Goal: Information Seeking & Learning: Learn about a topic

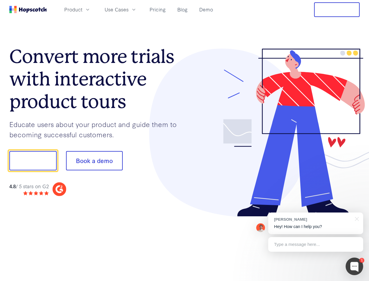
click at [185, 140] on div at bounding box center [272, 133] width 175 height 168
click at [82, 9] on span "Product" at bounding box center [73, 9] width 18 height 7
click at [129, 9] on span "Use Cases" at bounding box center [117, 9] width 24 height 7
click at [337, 10] on button "Free Trial" at bounding box center [337, 9] width 46 height 15
click at [33, 160] on button "Show me!" at bounding box center [32, 160] width 47 height 19
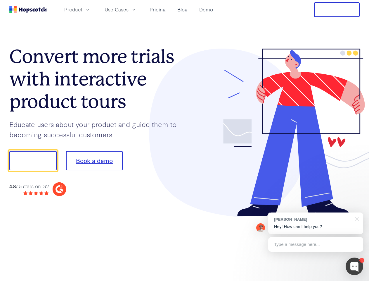
click at [94, 160] on button "Book a demo" at bounding box center [94, 160] width 57 height 19
click at [355, 266] on div at bounding box center [355, 266] width 18 height 18
click at [316, 223] on div "[PERSON_NAME] Hey! How can I help you?" at bounding box center [315, 223] width 95 height 22
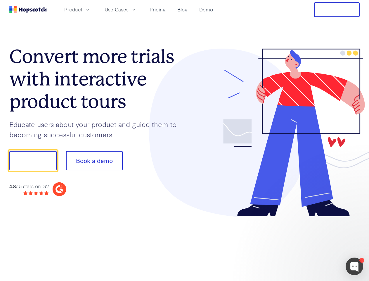
click at [356, 218] on div at bounding box center [309, 159] width 110 height 195
click at [316, 244] on div at bounding box center [309, 199] width 110 height 117
